Goal: Book appointment/travel/reservation

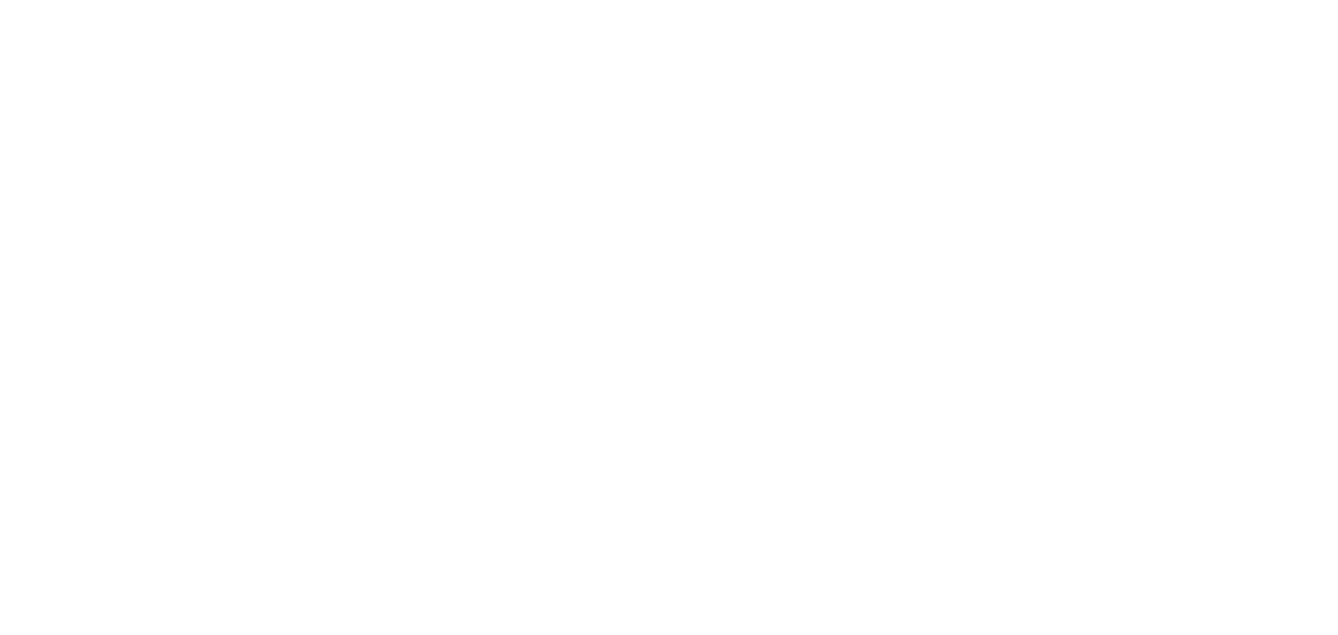
select select
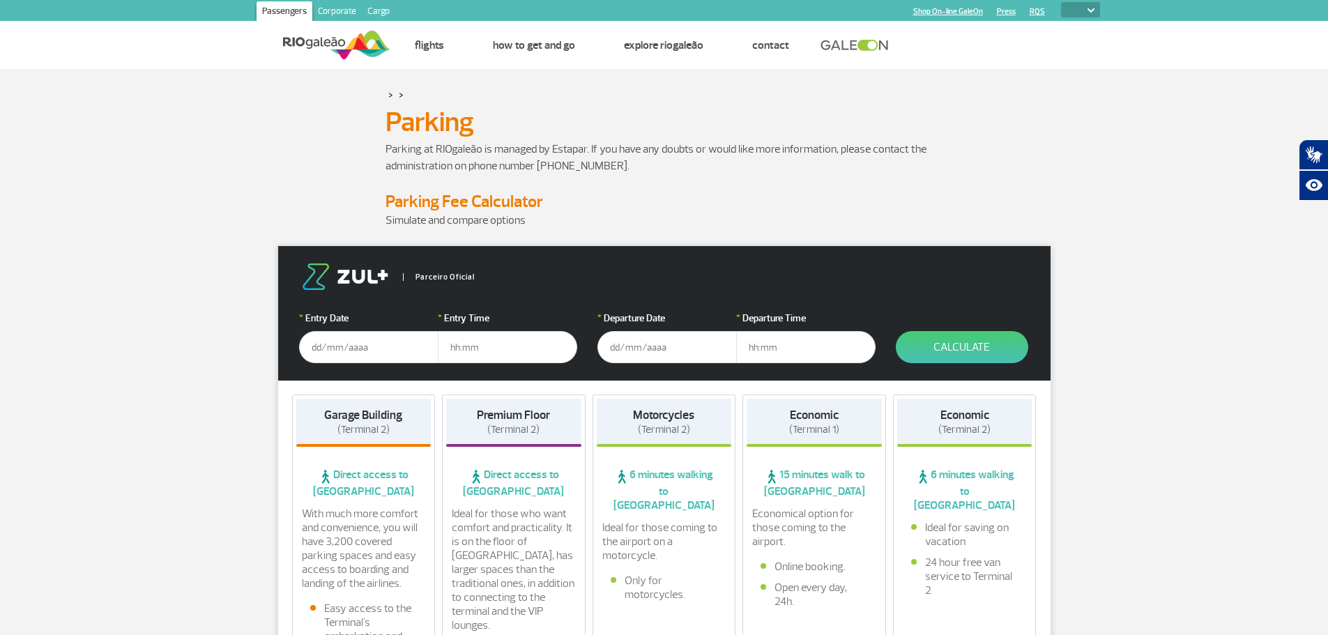
click at [390, 347] on input "text" at bounding box center [368, 347] width 139 height 32
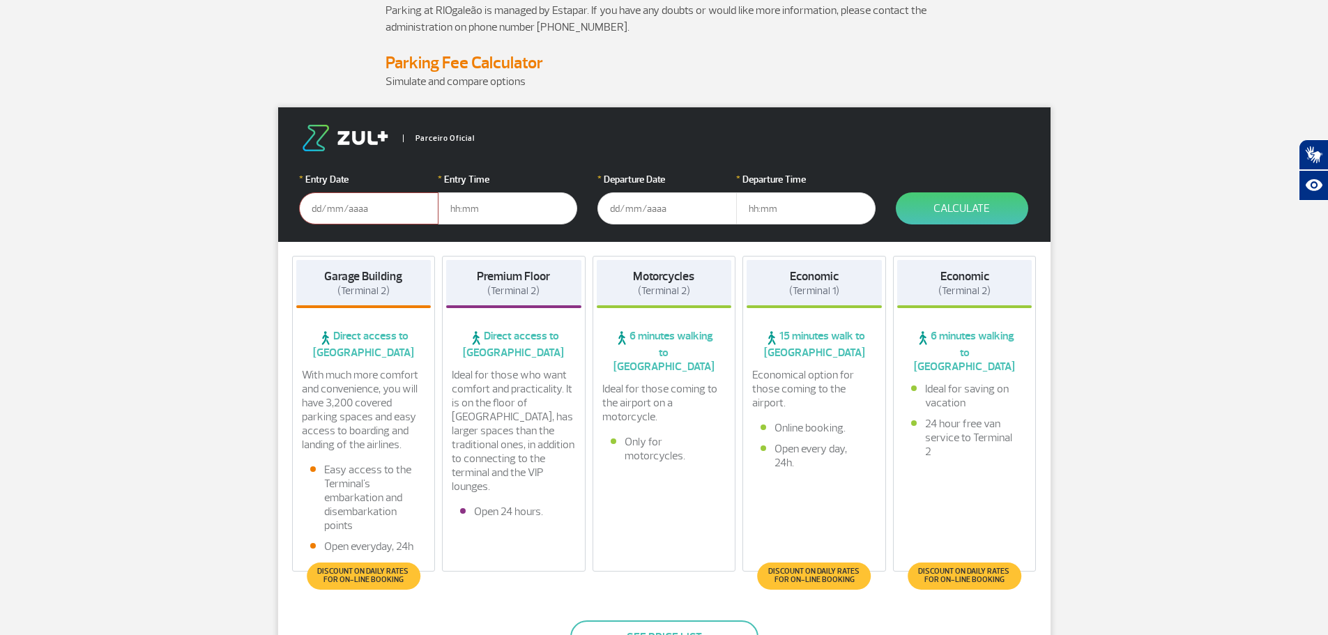
scroll to position [209, 0]
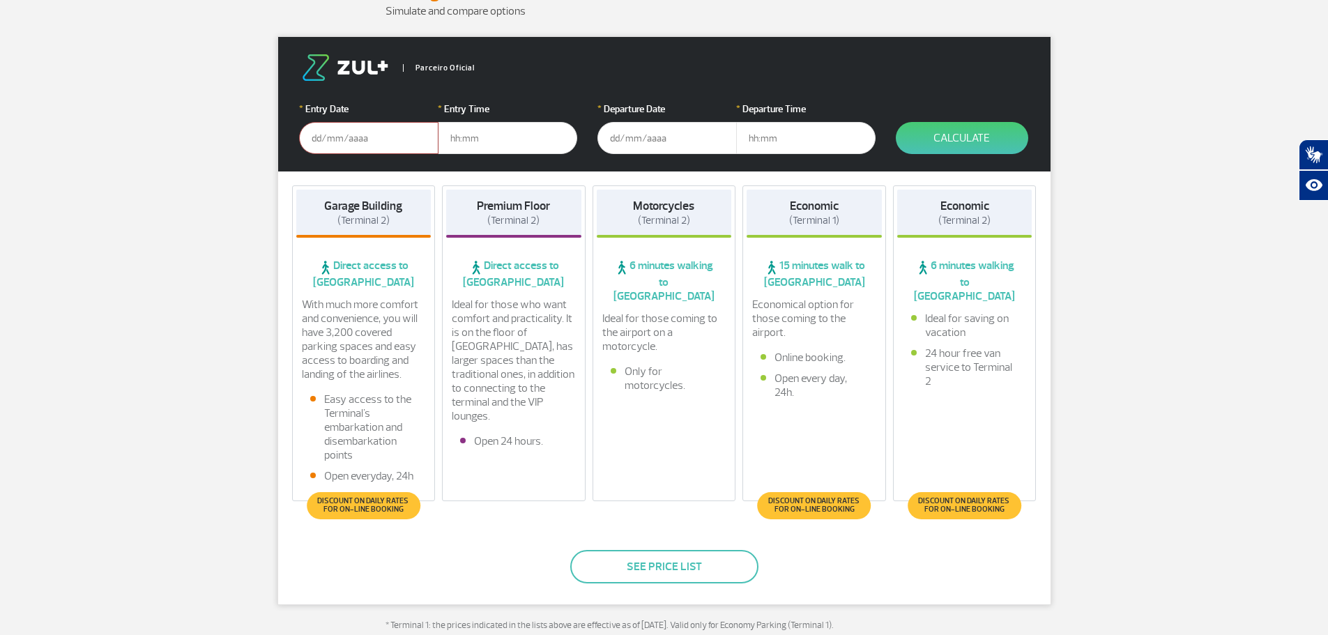
click at [820, 497] on span "Discount on daily rates for on-line booking" at bounding box center [815, 505] width 100 height 17
click at [820, 504] on span "Discount on daily rates for on-line booking" at bounding box center [815, 505] width 100 height 17
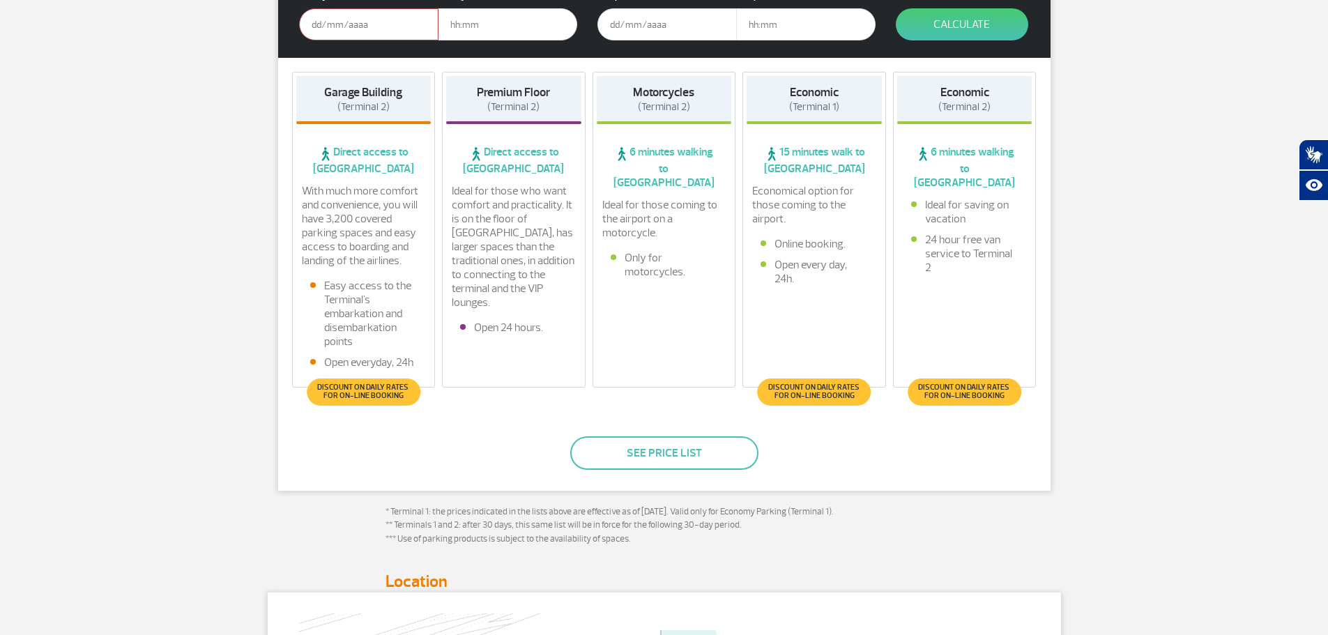
scroll to position [0, 0]
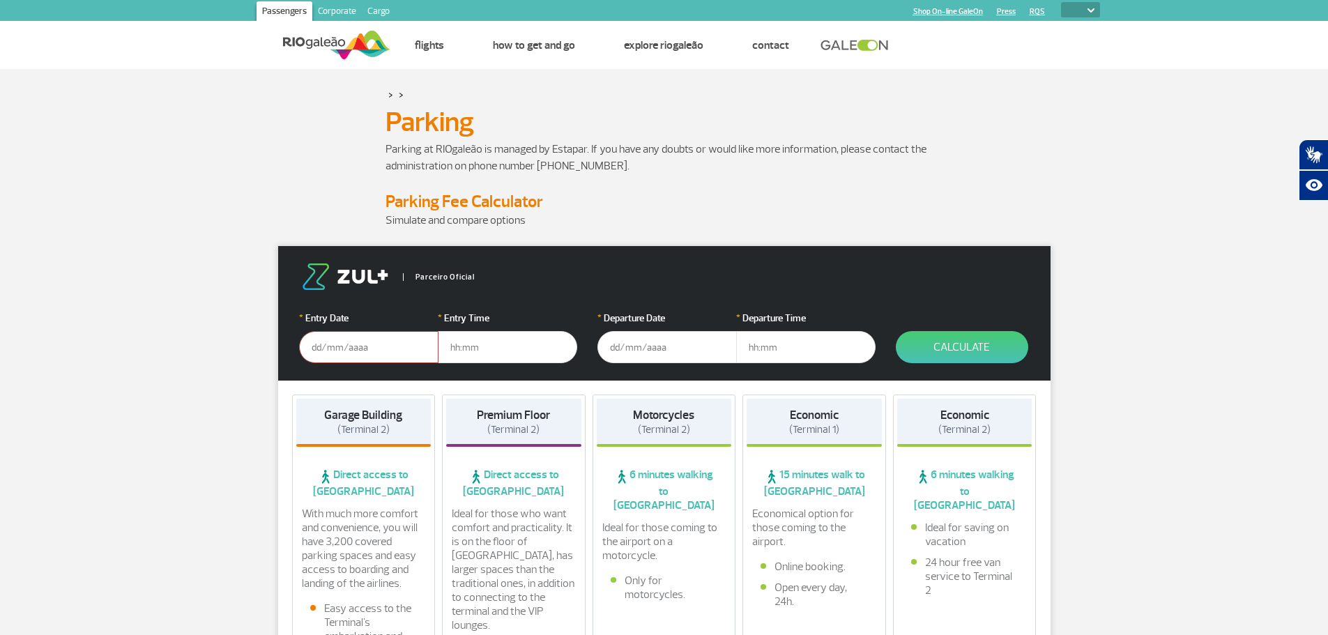
click at [371, 355] on input "text" at bounding box center [368, 347] width 139 height 32
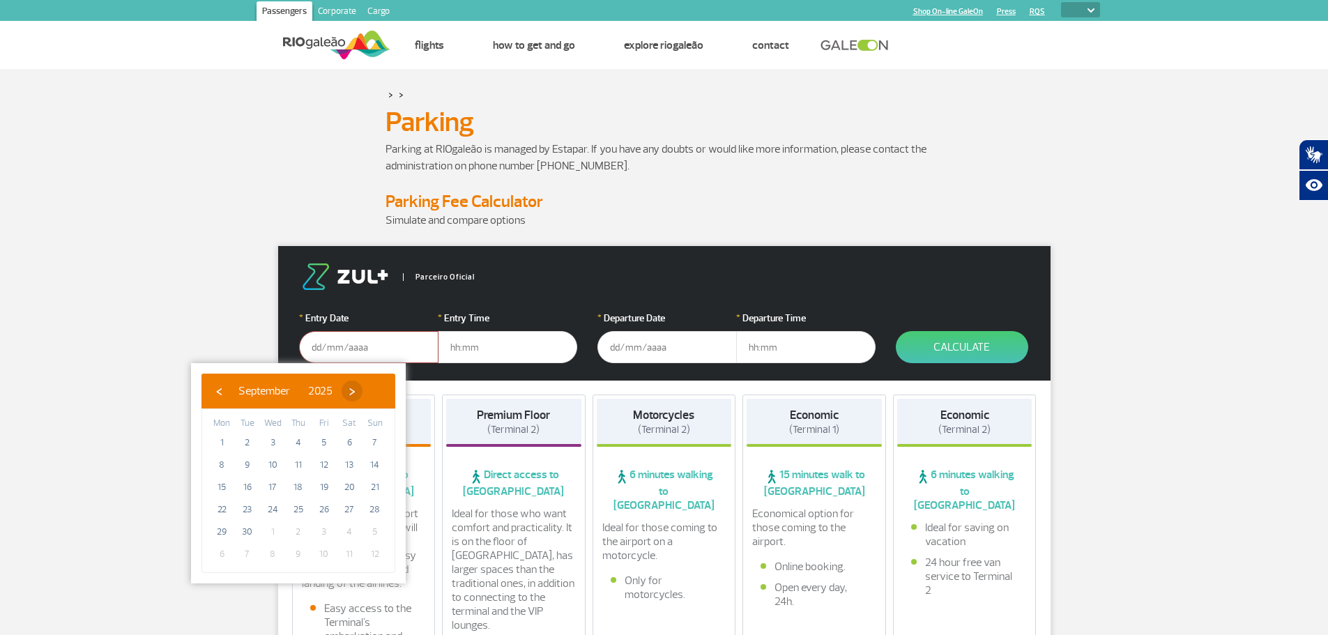
click at [362, 395] on span "›" at bounding box center [352, 391] width 21 height 21
click at [377, 445] on span "5" at bounding box center [375, 442] width 22 height 22
type input "[DATE]"
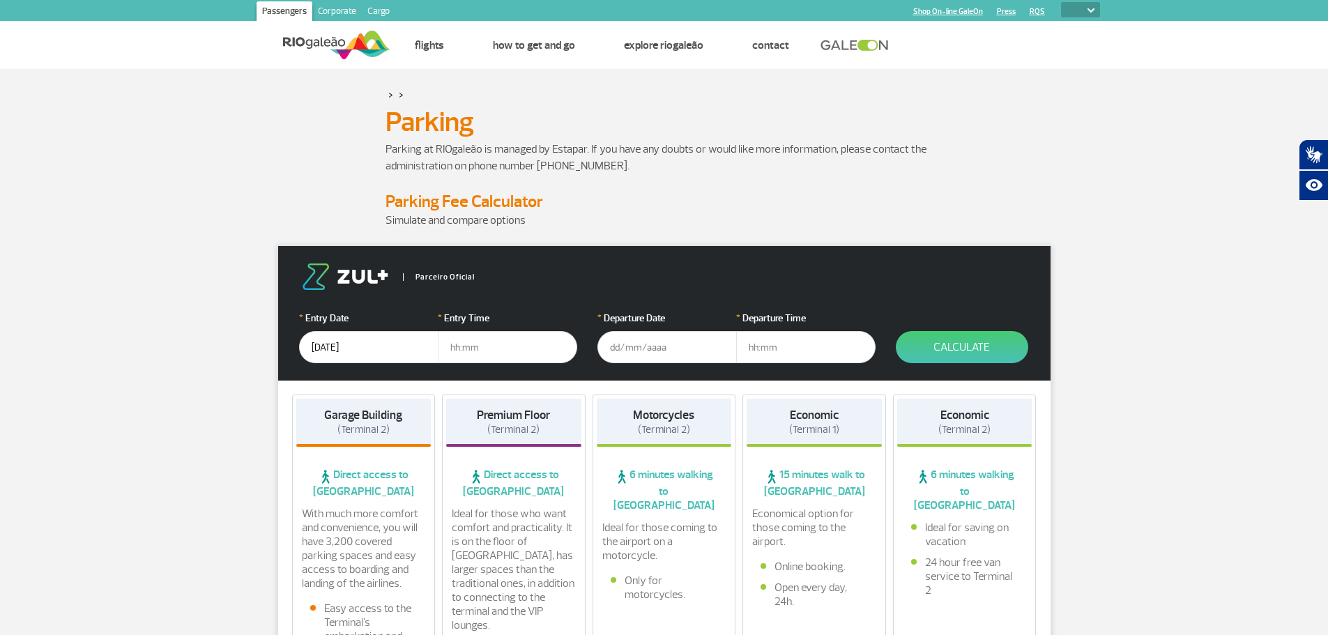
click at [492, 355] on input "text" at bounding box center [507, 347] width 139 height 32
click at [482, 343] on input "text" at bounding box center [507, 347] width 139 height 32
type input "04:00"
click at [650, 339] on input "text" at bounding box center [666, 347] width 139 height 32
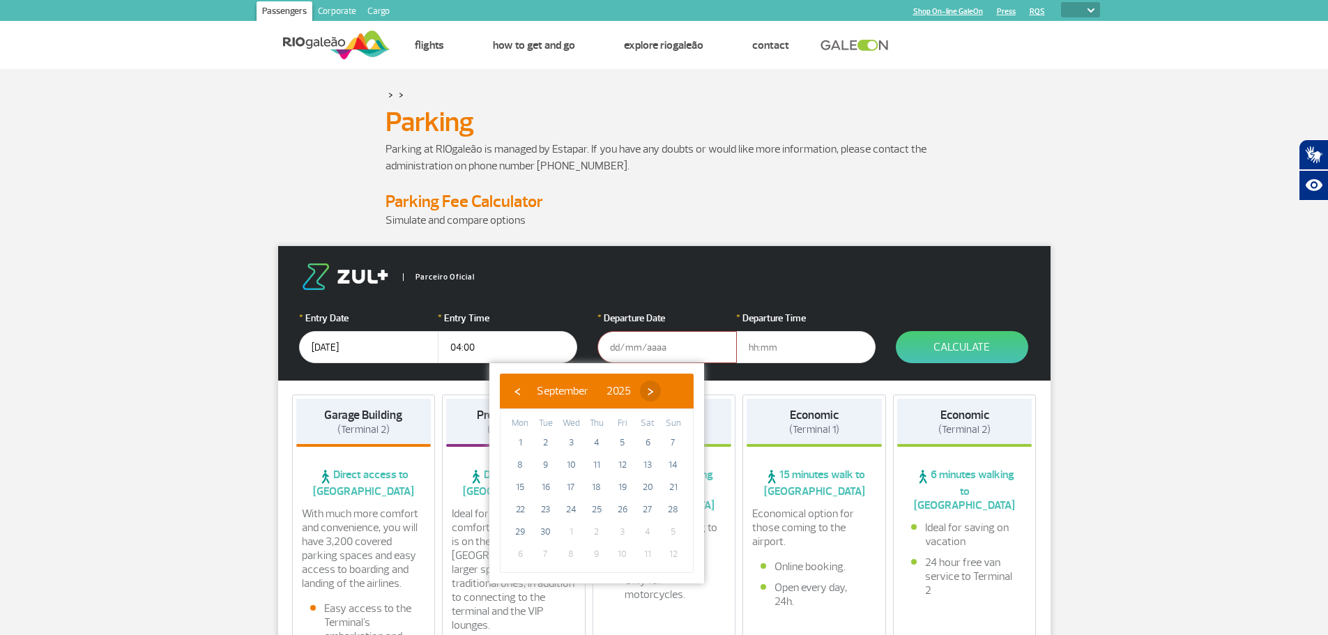
click at [661, 390] on span "›" at bounding box center [650, 391] width 21 height 21
click at [522, 466] on span "6" at bounding box center [520, 465] width 22 height 22
type input "[DATE]"
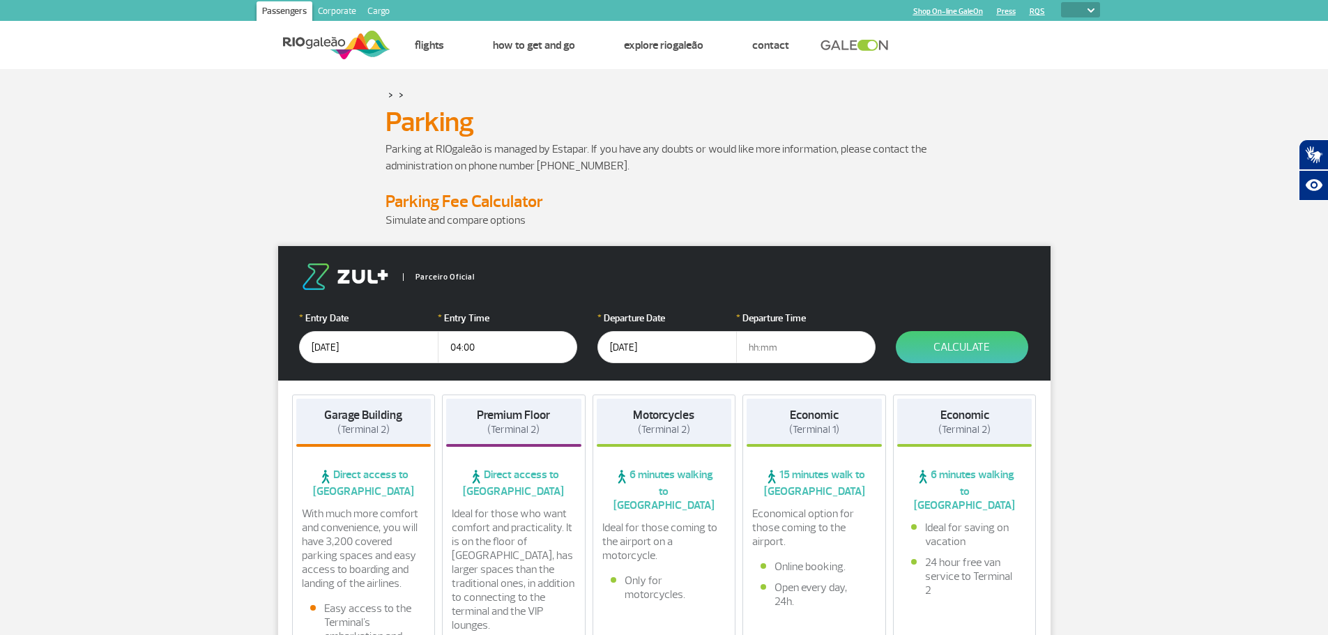
click at [799, 342] on input "text" at bounding box center [805, 347] width 139 height 32
type input "22:30"
click at [967, 355] on button "Calculate" at bounding box center [962, 347] width 132 height 32
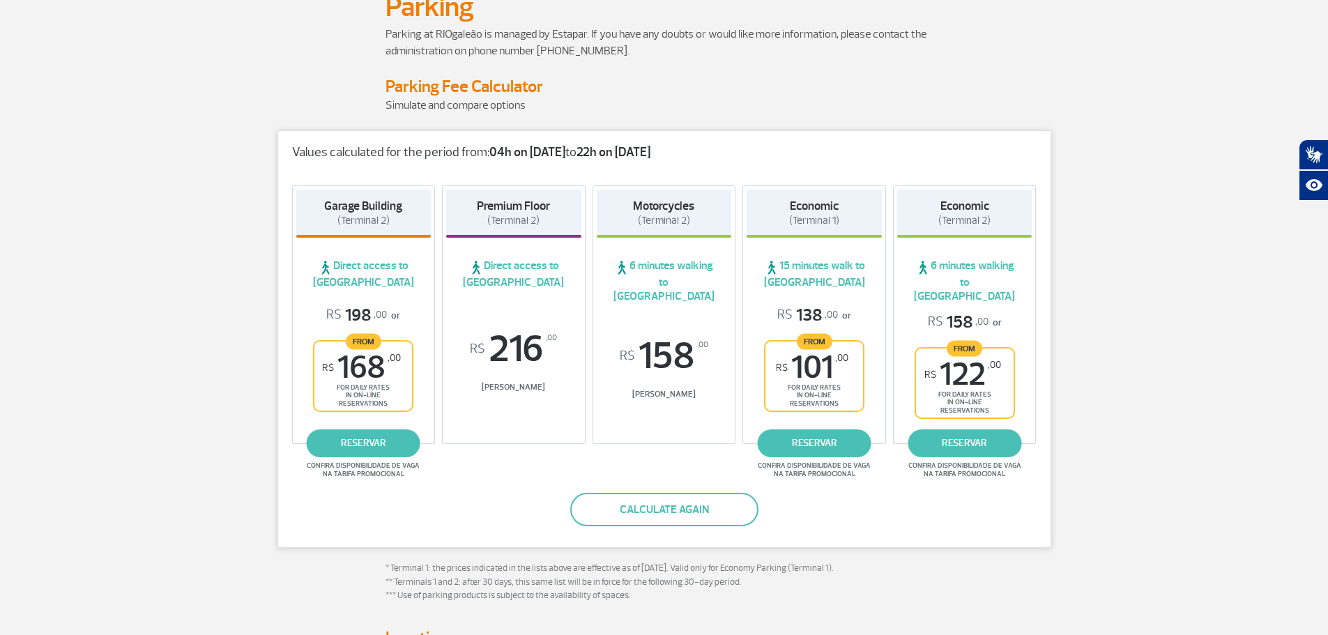
scroll to position [139, 0]
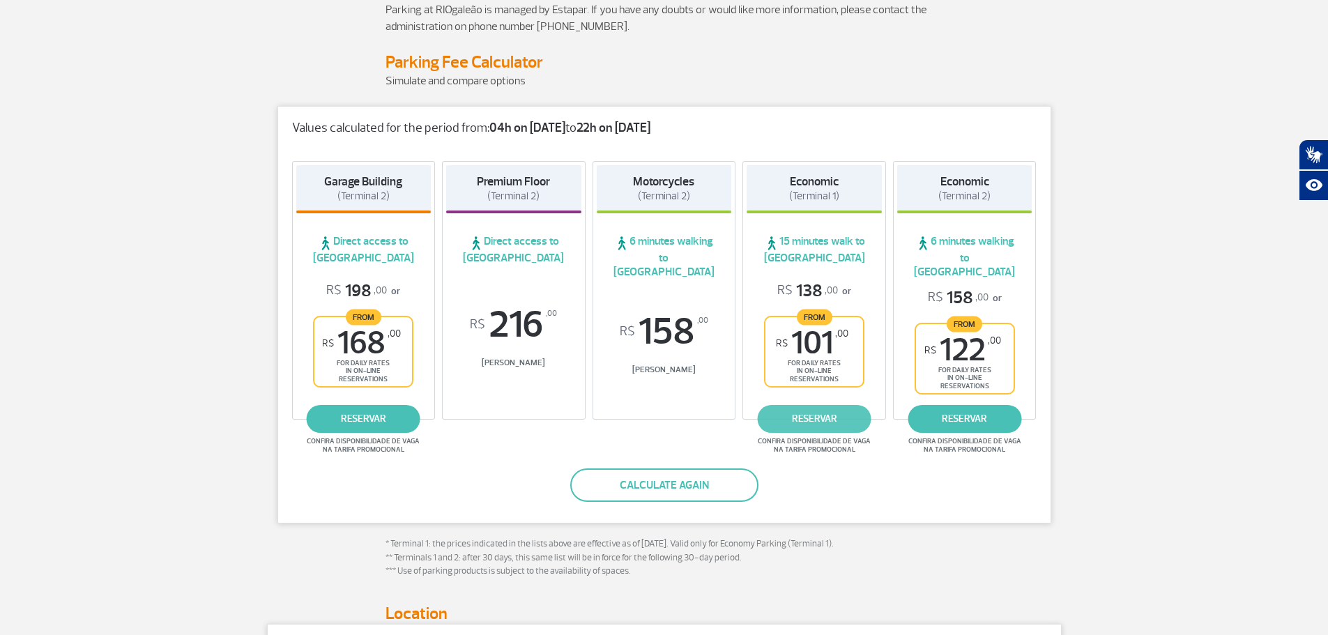
click at [815, 405] on link "reservar" at bounding box center [815, 419] width 114 height 28
